Goal: Transaction & Acquisition: Purchase product/service

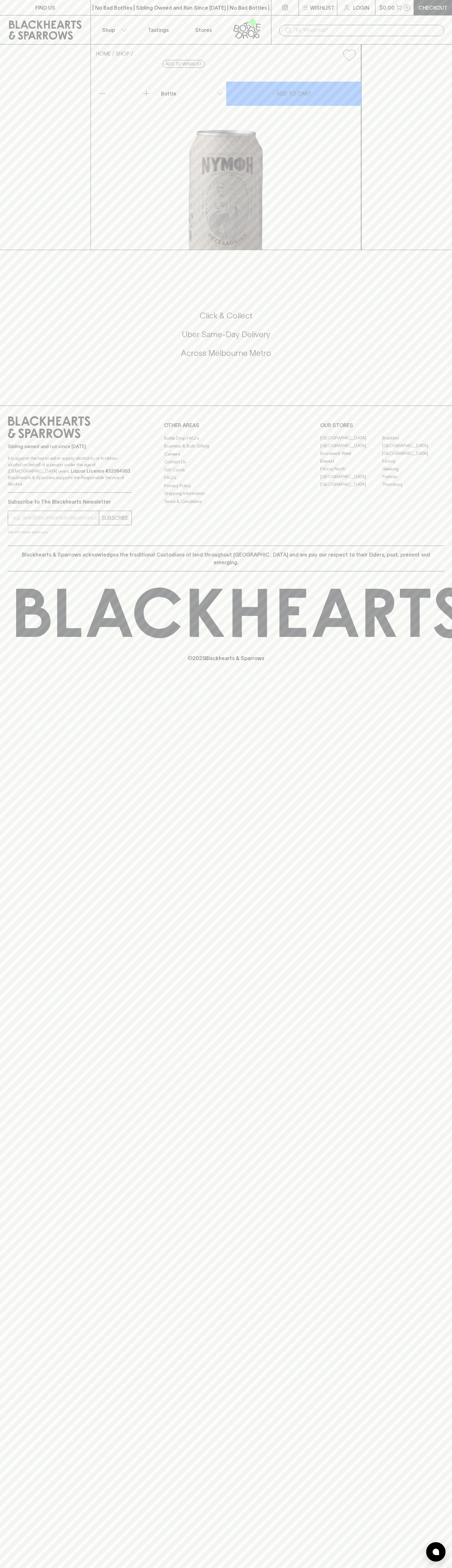
click at [364, 1] on link "Login" at bounding box center [356, 7] width 38 height 15
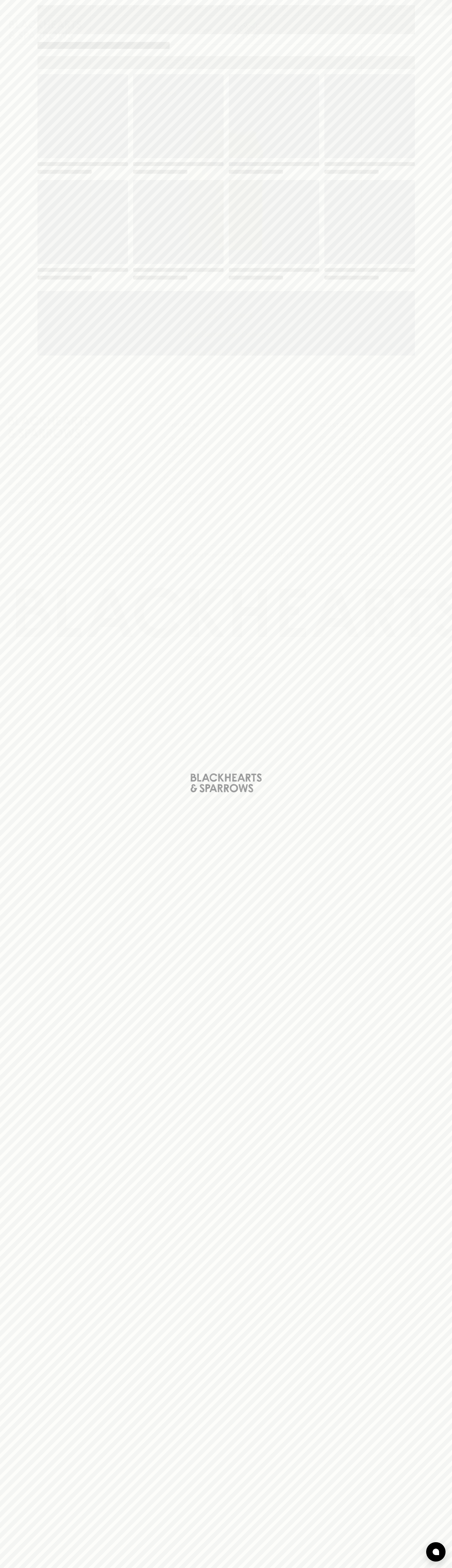
click at [424, 1405] on div "Loading" at bounding box center [226, 784] width 452 height 1568
click at [197, 1567] on html "FIND US | No Bad Bottles | Sibling Owned and Run Since [DATE] | No Bad Bottles …" at bounding box center [226, 784] width 452 height 1568
click at [27, 691] on div "Loading" at bounding box center [226, 784] width 452 height 1568
